Goal: Task Accomplishment & Management: Manage account settings

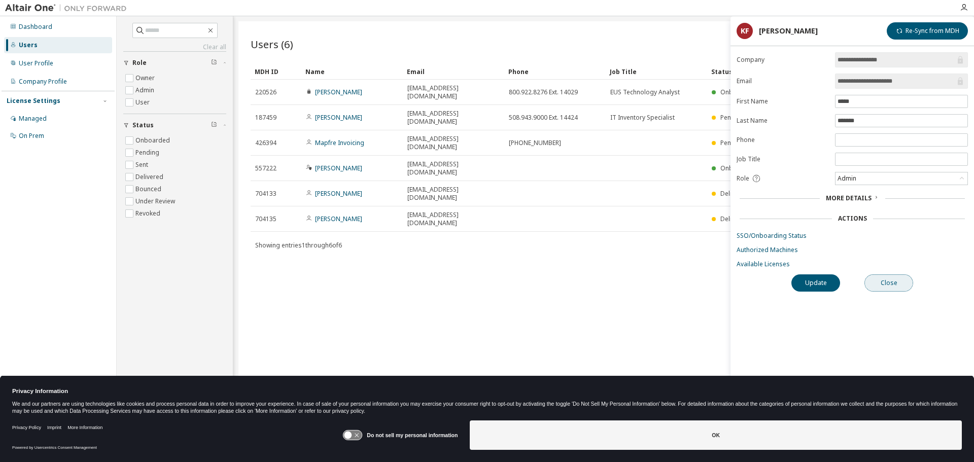
click at [884, 283] on button "Close" at bounding box center [889, 282] width 49 height 17
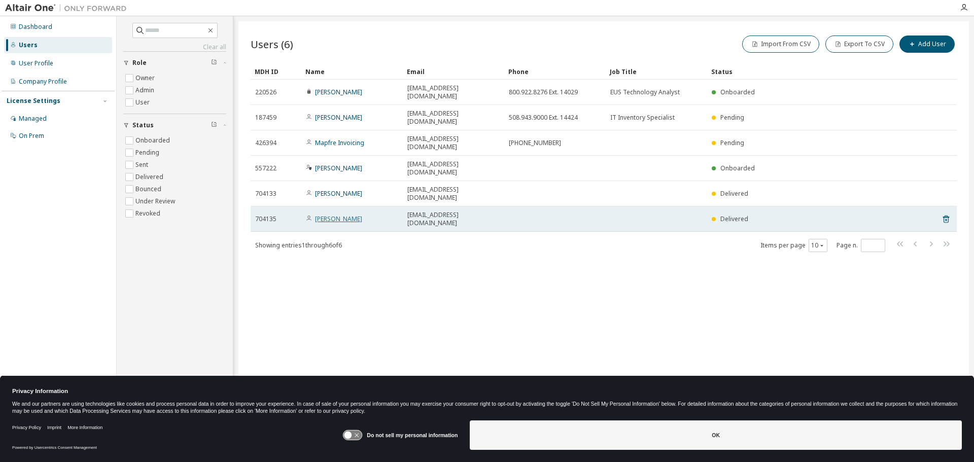
click at [323, 215] on link "[PERSON_NAME]" at bounding box center [338, 219] width 47 height 9
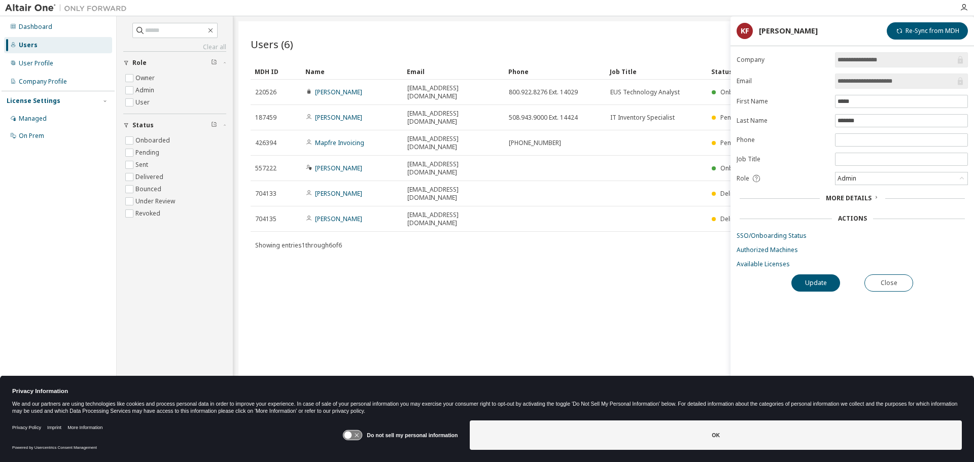
click at [841, 221] on div "Actions" at bounding box center [852, 219] width 29 height 8
click at [771, 235] on link "SSO/Onboarding Status" at bounding box center [852, 236] width 231 height 8
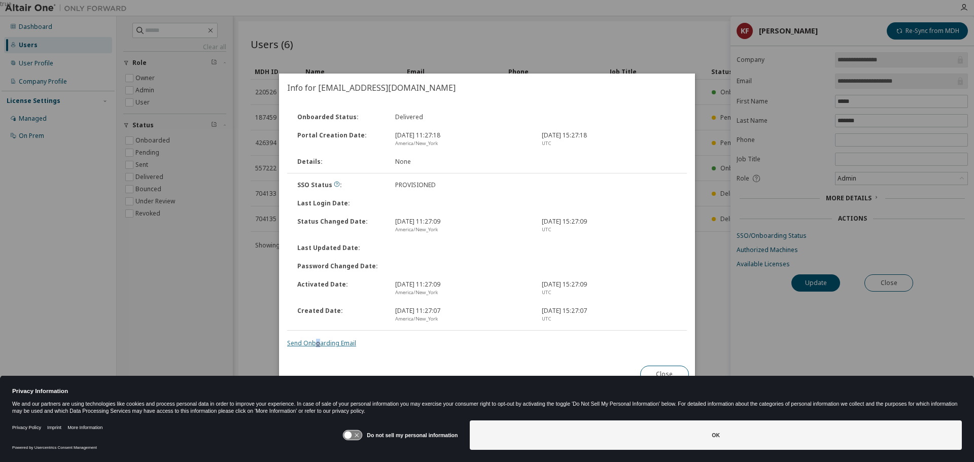
click at [318, 343] on link "Send Onboarding Email" at bounding box center [321, 343] width 69 height 9
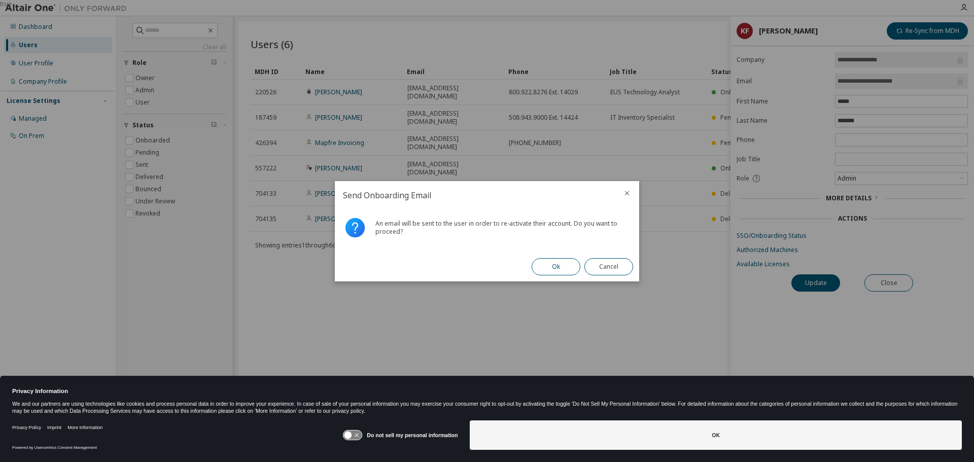
click at [552, 266] on button "Ok" at bounding box center [556, 266] width 49 height 17
click at [599, 261] on button "Close" at bounding box center [608, 266] width 49 height 17
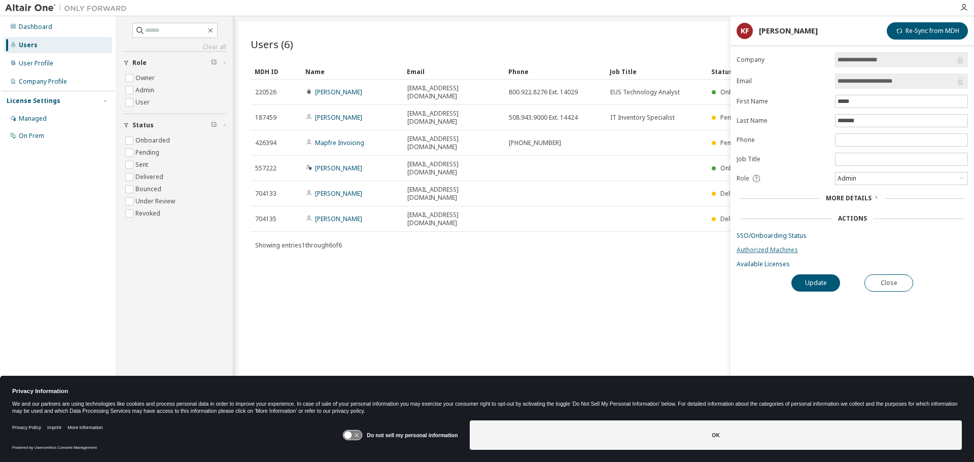
click at [762, 249] on link "Authorized Machines" at bounding box center [852, 250] width 231 height 8
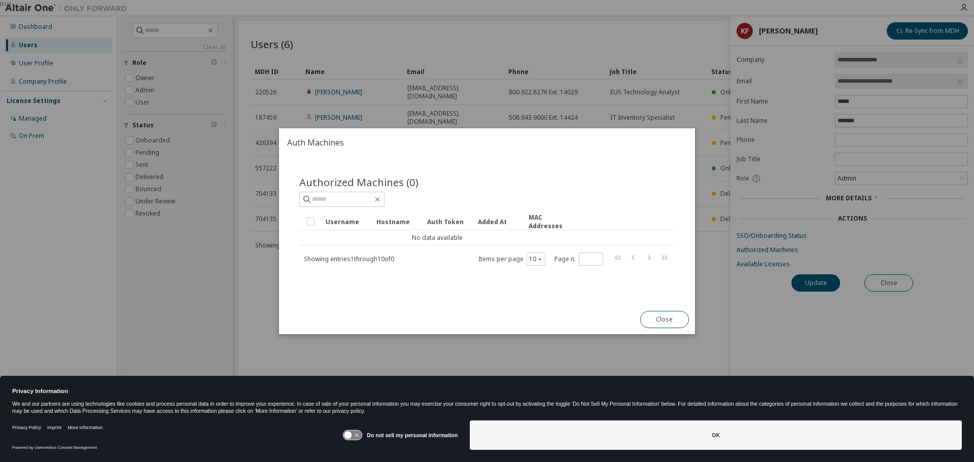
click at [661, 319] on button "Close" at bounding box center [664, 319] width 49 height 17
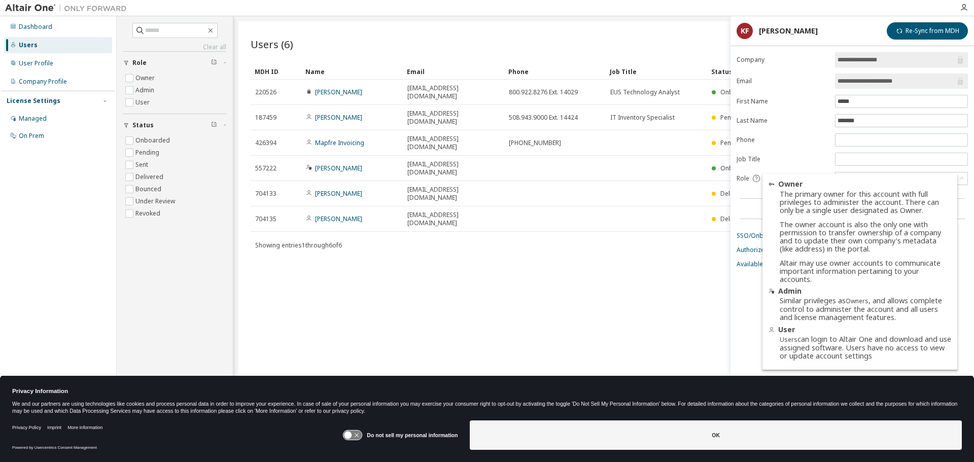
click at [653, 236] on div "Users (6) Import From CSV Export To CSV Add User Clear Load Save Save As Field …" at bounding box center [603, 224] width 731 height 406
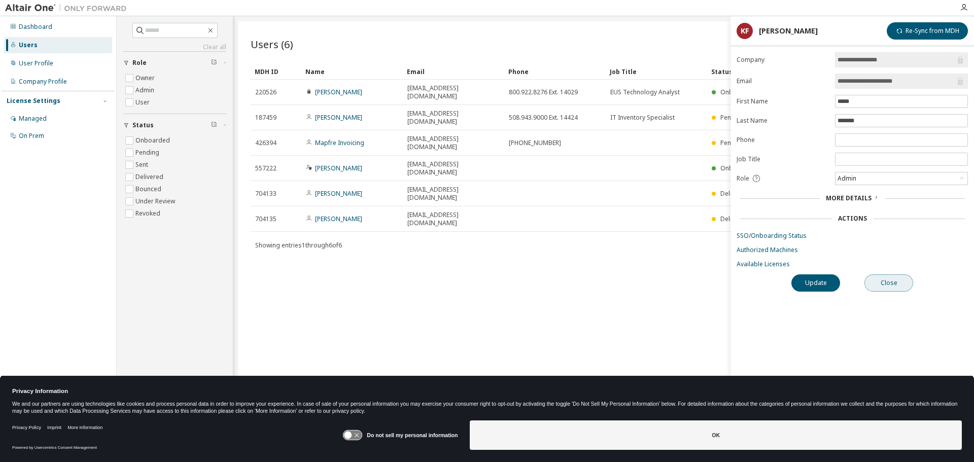
click at [875, 280] on button "Close" at bounding box center [889, 282] width 49 height 17
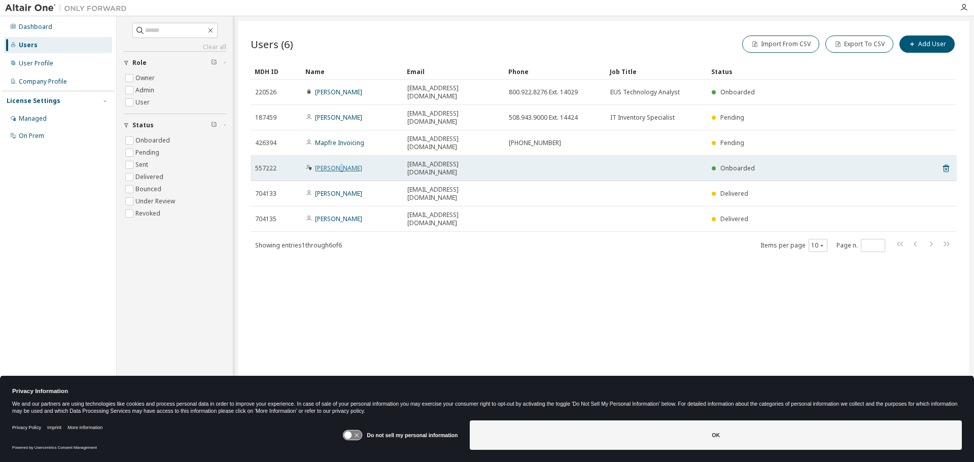
click at [335, 164] on link "[PERSON_NAME]" at bounding box center [338, 168] width 47 height 9
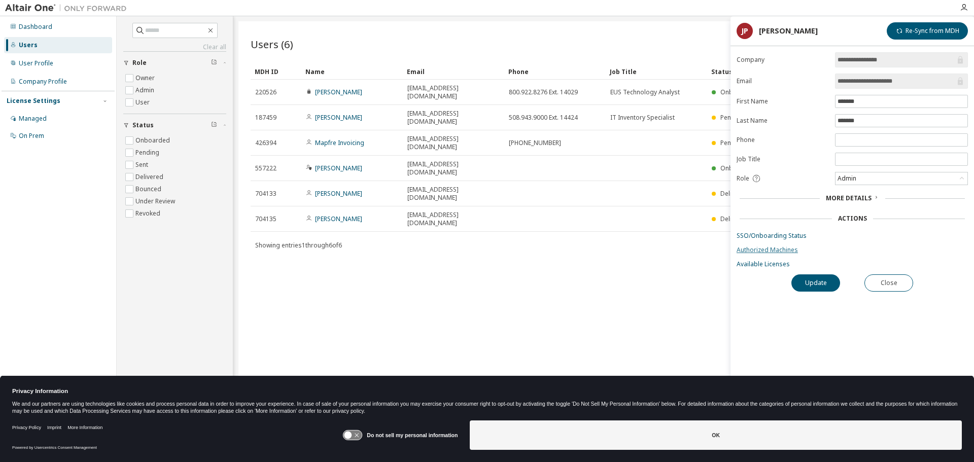
click at [763, 249] on link "Authorized Machines" at bounding box center [852, 250] width 231 height 8
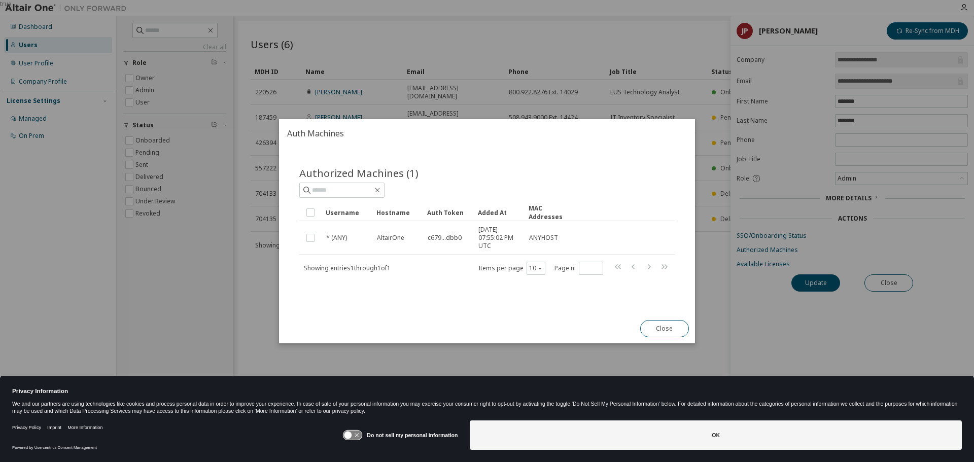
click at [665, 330] on button "Close" at bounding box center [664, 328] width 49 height 17
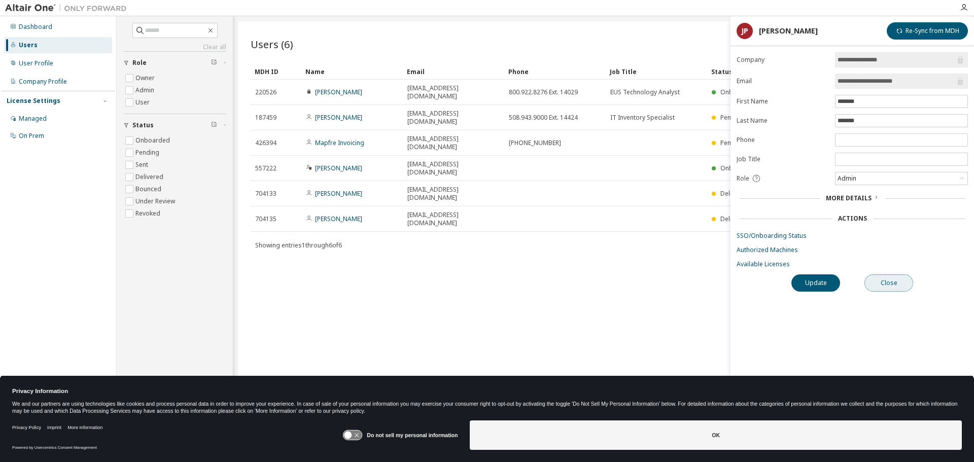
click at [892, 284] on button "Close" at bounding box center [889, 282] width 49 height 17
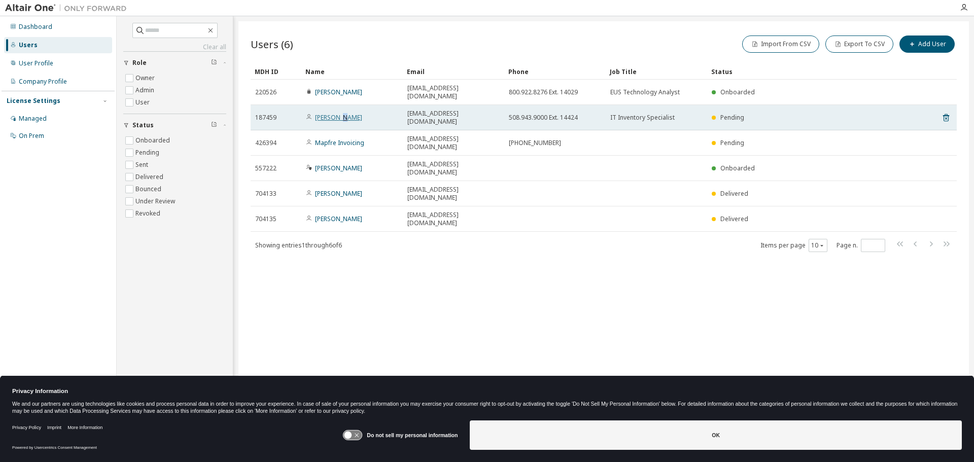
click at [343, 113] on link "[PERSON_NAME]" at bounding box center [338, 117] width 47 height 9
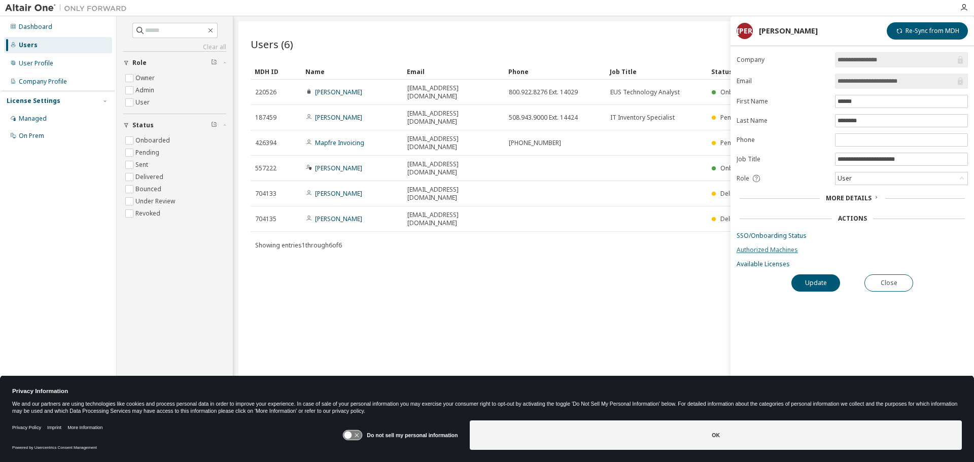
click at [757, 250] on link "Authorized Machines" at bounding box center [852, 250] width 231 height 8
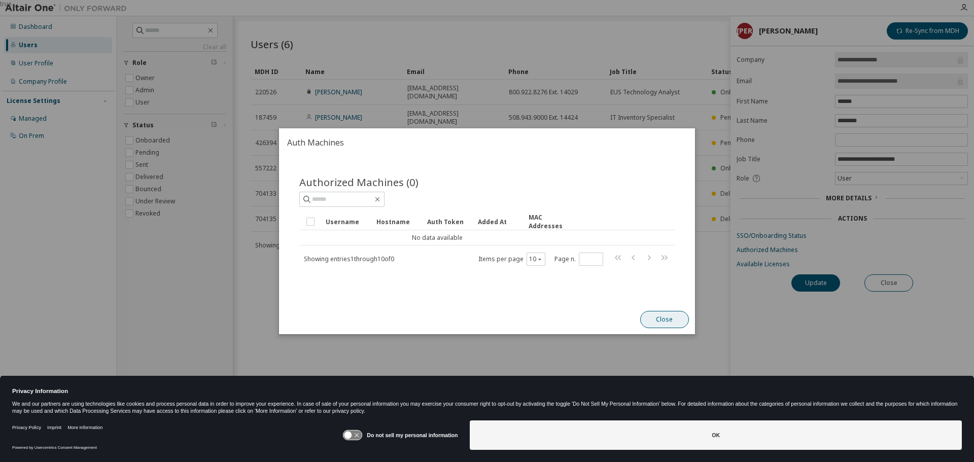
click at [653, 316] on button "Close" at bounding box center [664, 319] width 49 height 17
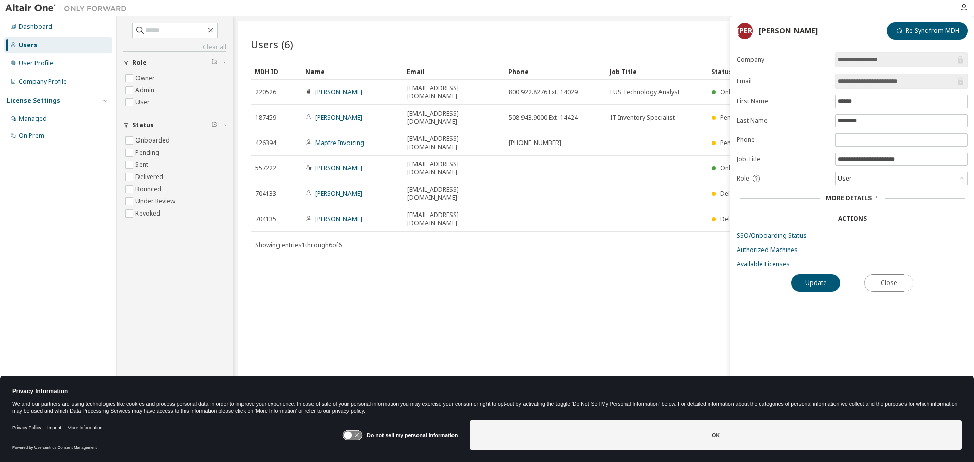
click at [880, 278] on button "Close" at bounding box center [889, 282] width 49 height 17
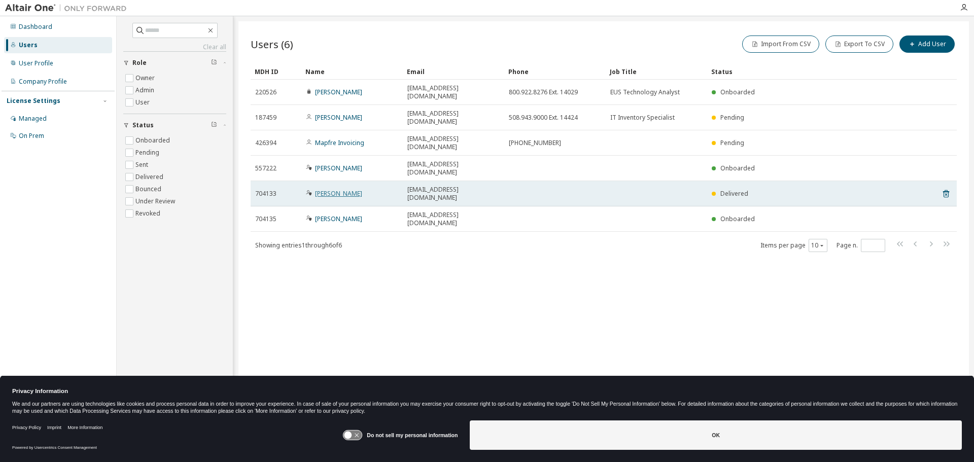
click at [328, 189] on link "[PERSON_NAME]" at bounding box center [338, 193] width 47 height 9
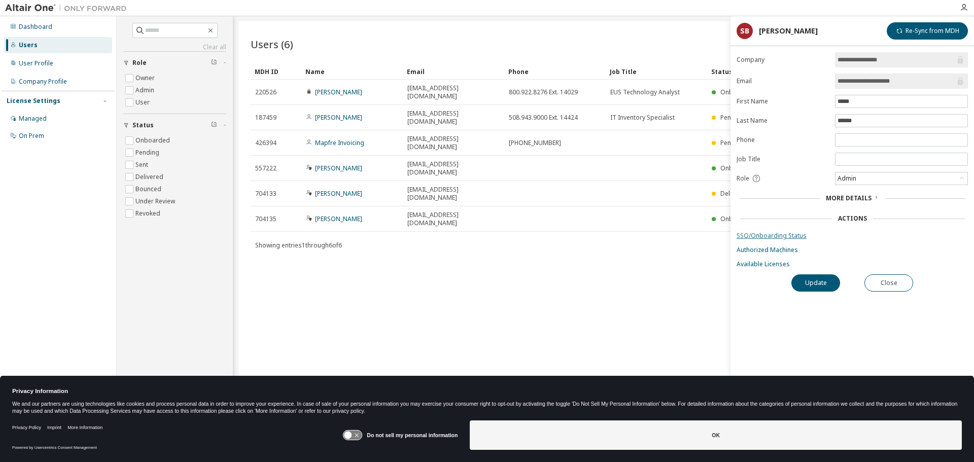
click at [766, 235] on link "SSO/Onboarding Status" at bounding box center [852, 236] width 231 height 8
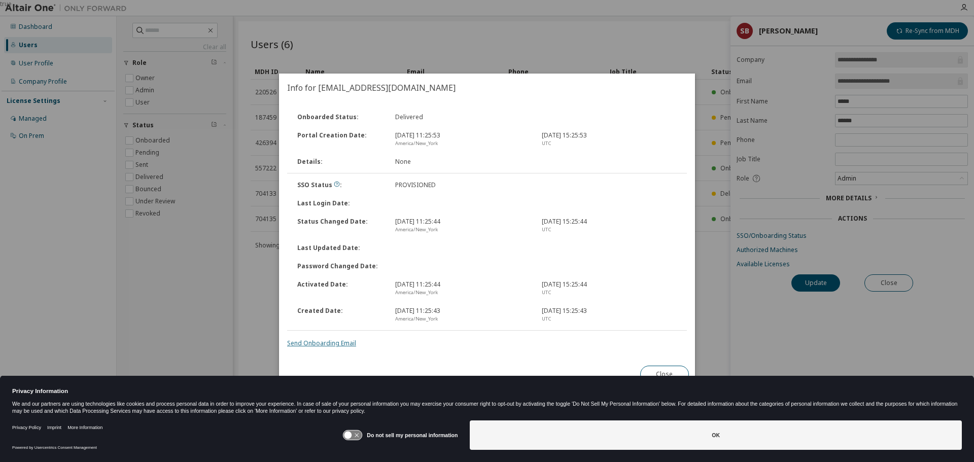
click at [315, 343] on link "Send Onboarding Email" at bounding box center [321, 343] width 69 height 9
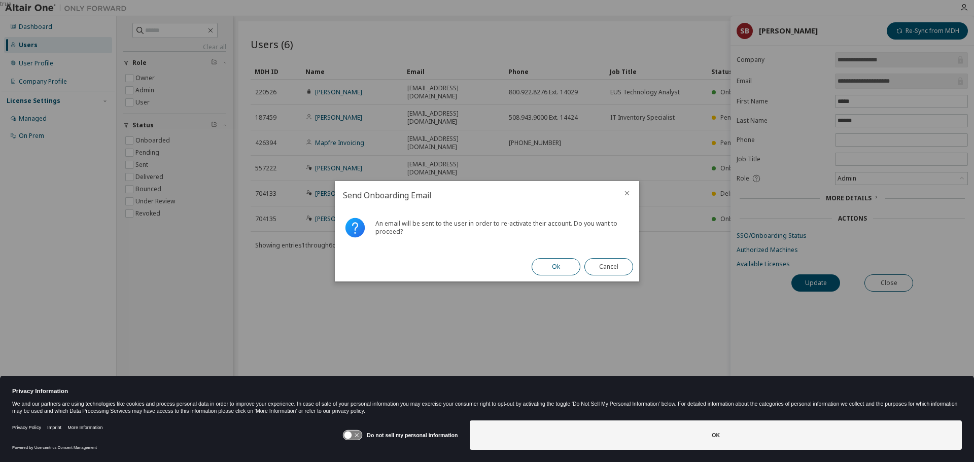
click at [548, 266] on button "Ok" at bounding box center [556, 266] width 49 height 17
click at [607, 268] on button "Close" at bounding box center [608, 266] width 49 height 17
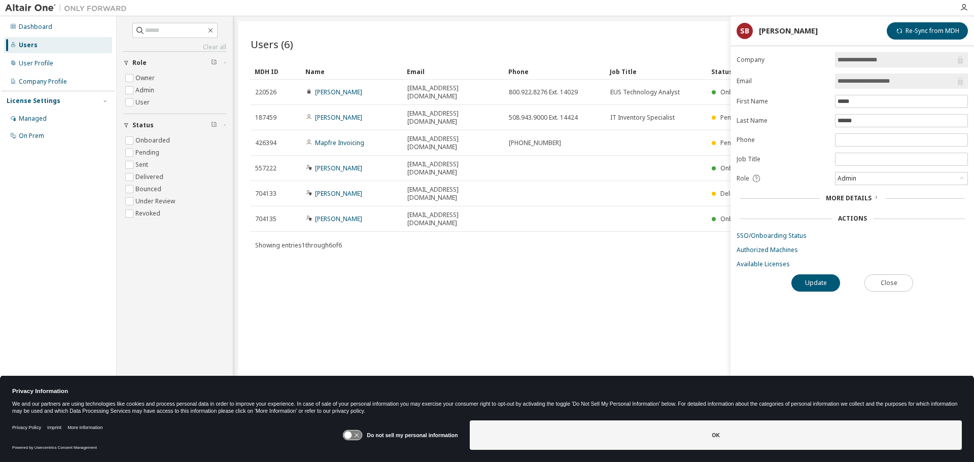
click at [876, 287] on button "Close" at bounding box center [889, 282] width 49 height 17
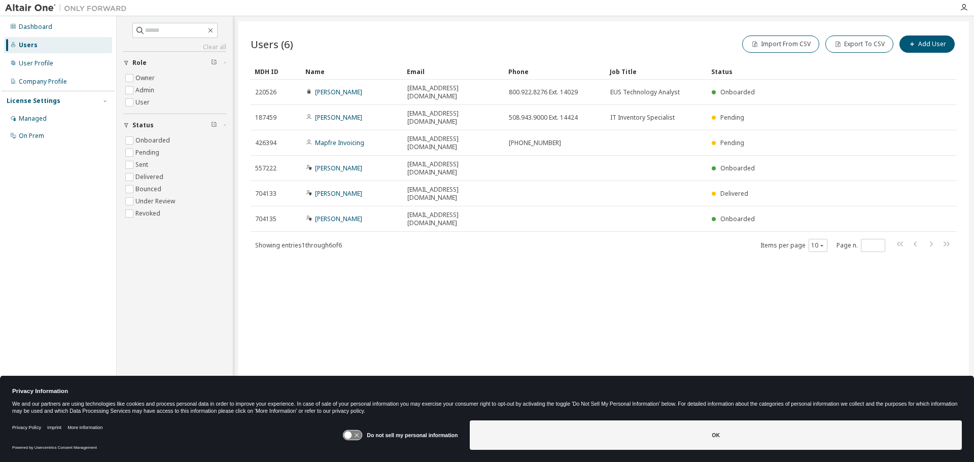
click at [267, 69] on div "MDH ID" at bounding box center [276, 71] width 43 height 16
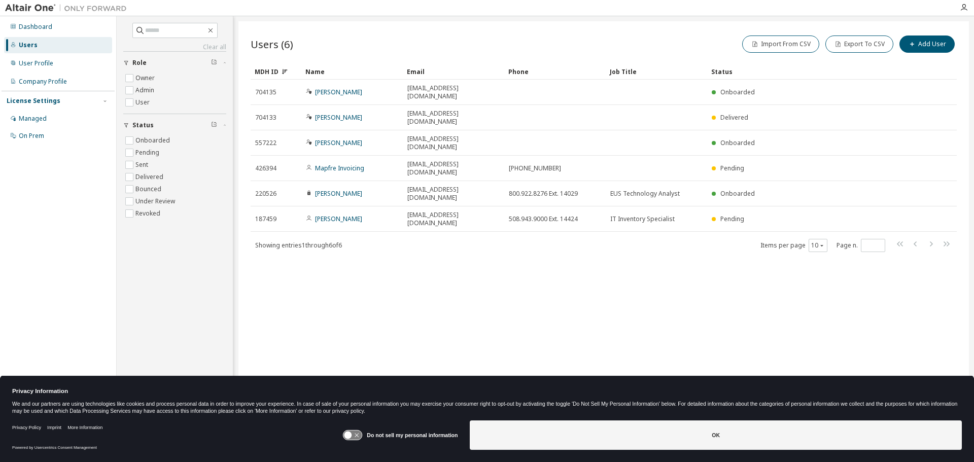
click at [269, 69] on div "MDH ID" at bounding box center [276, 71] width 43 height 16
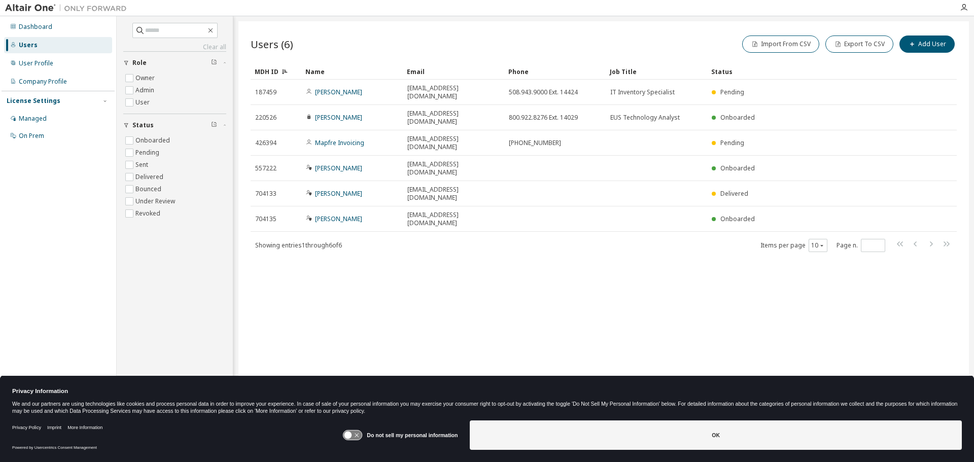
click at [438, 71] on div "Email" at bounding box center [453, 71] width 93 height 16
click at [520, 66] on div "Phone" at bounding box center [554, 71] width 93 height 16
click at [272, 71] on div "MDH ID" at bounding box center [276, 71] width 43 height 16
